Goal: Information Seeking & Learning: Learn about a topic

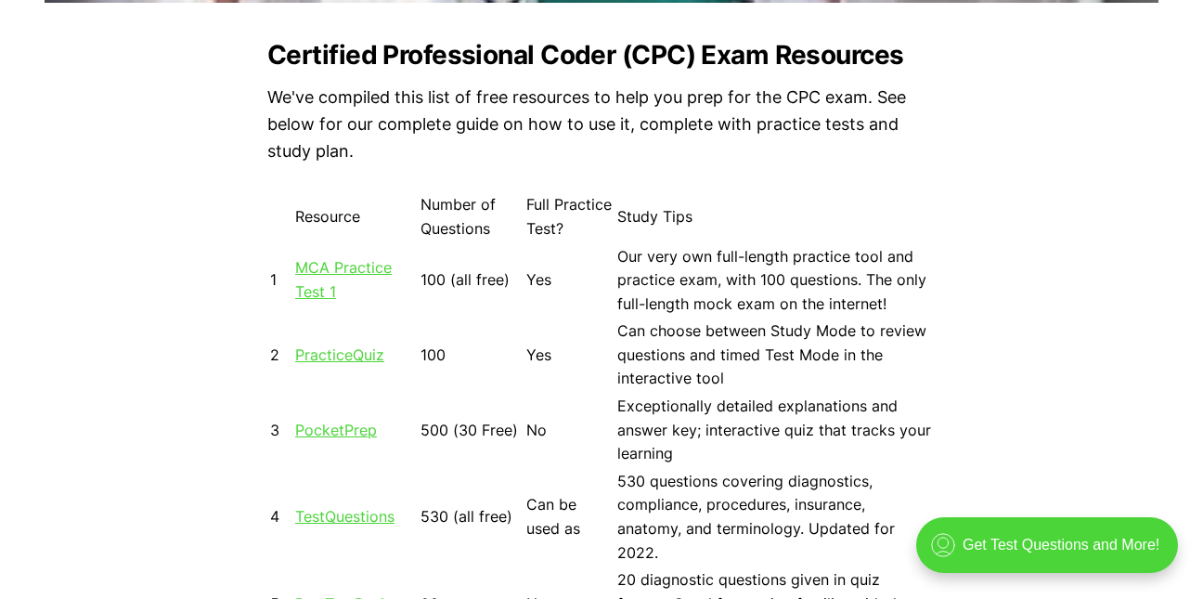
scroll to position [1543, 0]
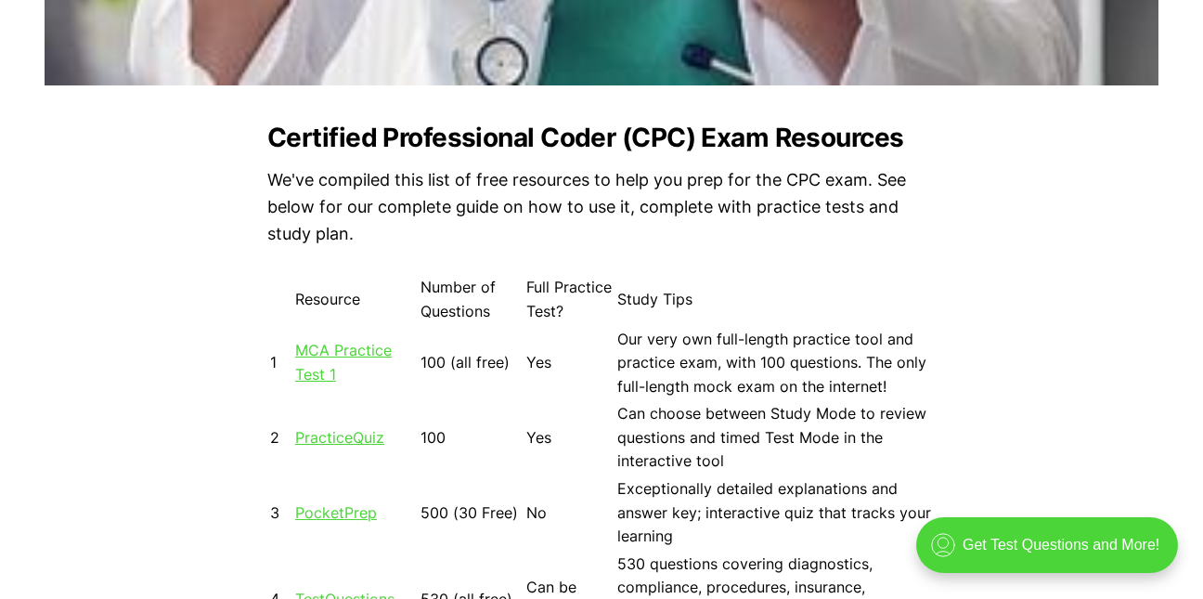
click at [337, 350] on link "MCA Practice Test 1" at bounding box center [343, 362] width 97 height 43
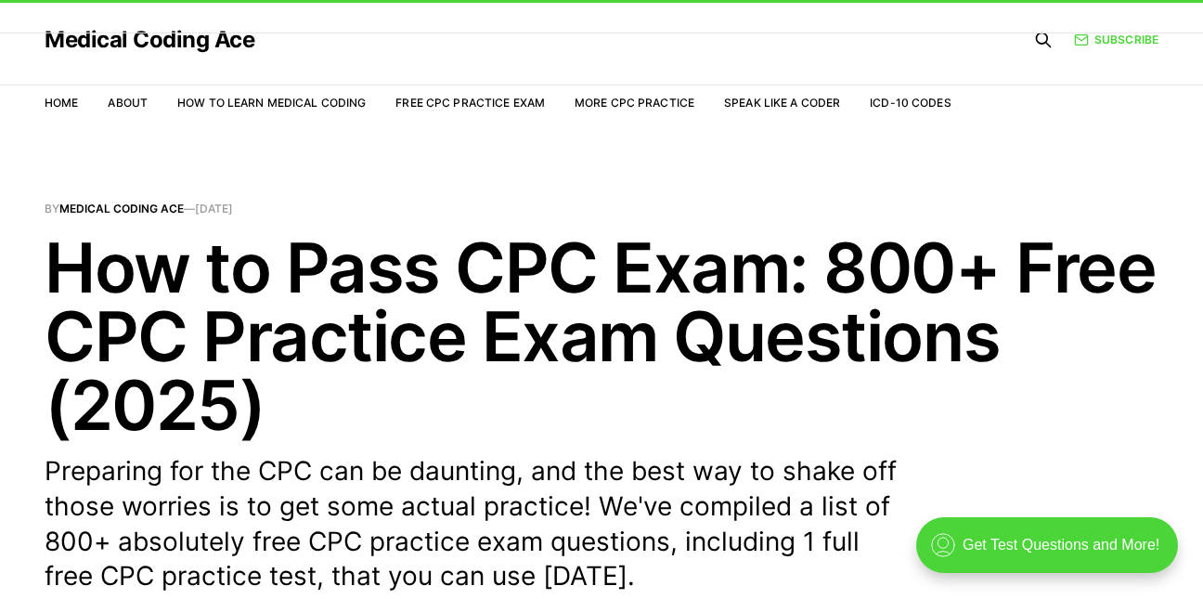
scroll to position [0, 0]
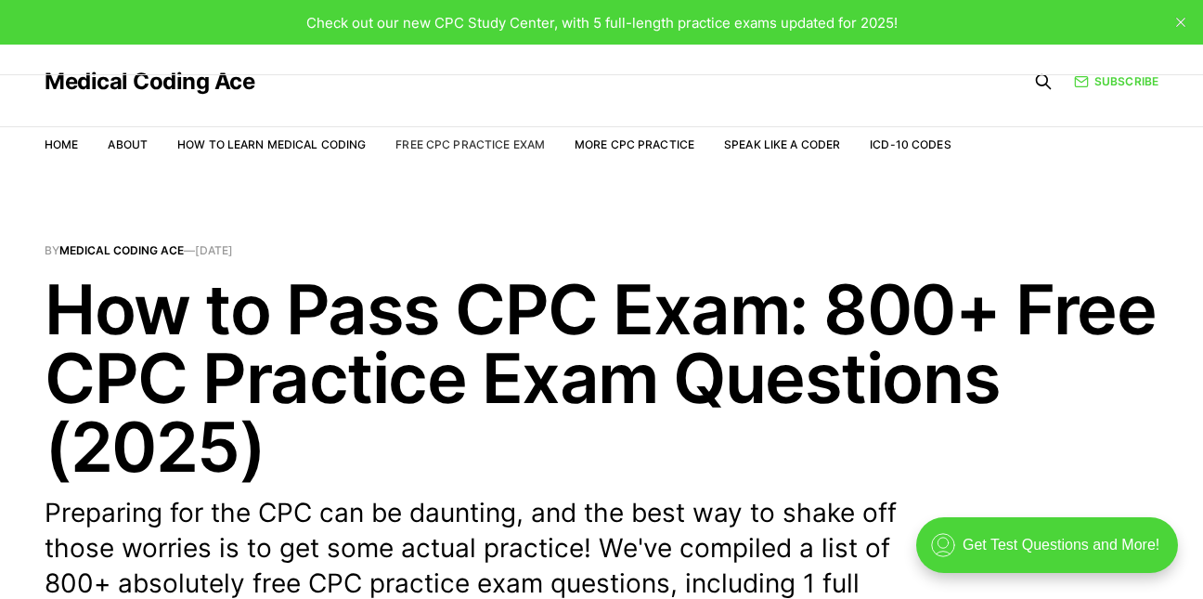
click at [521, 148] on link "Free CPC Practice Exam" at bounding box center [469, 144] width 149 height 14
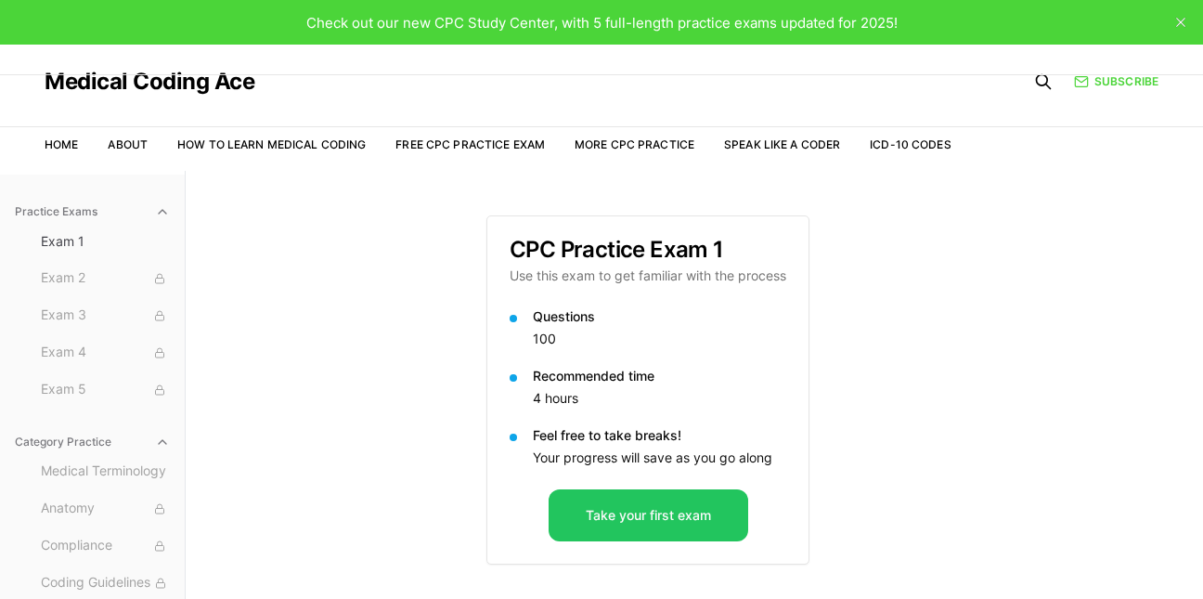
click at [796, 87] on div "Medical Coding Ace" at bounding box center [498, 82] width 907 height 74
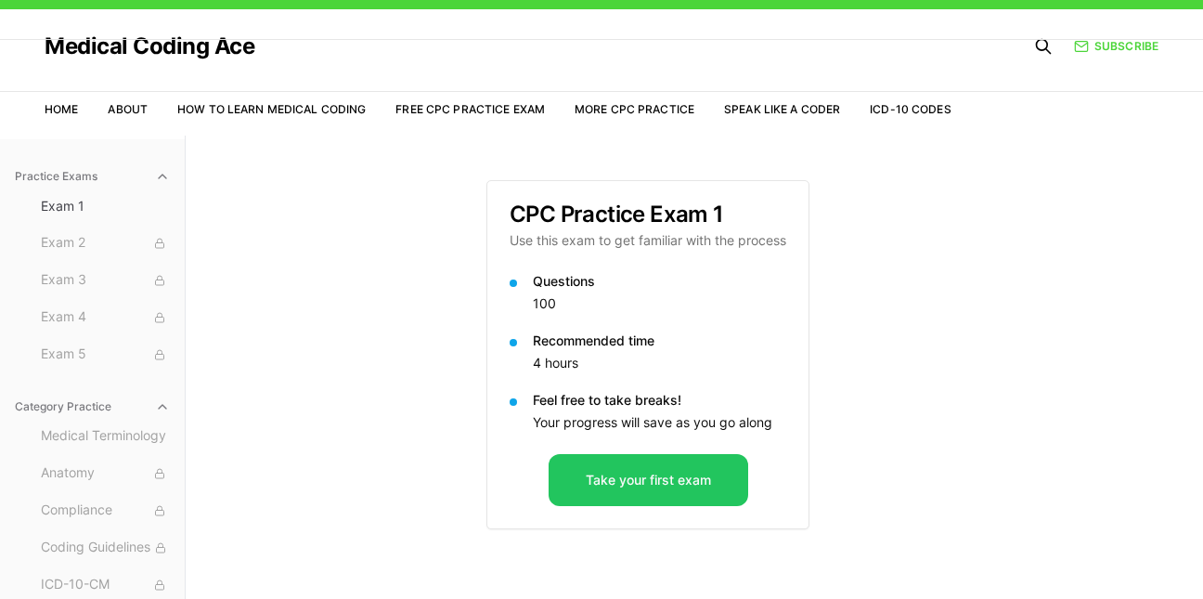
scroll to position [32, 0]
